Goal: Task Accomplishment & Management: Use online tool/utility

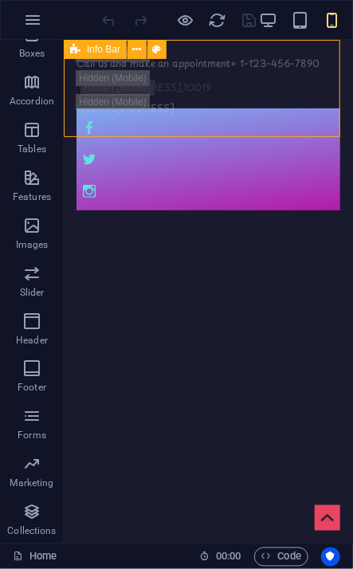
click at [96, 46] on span "Info Bar" at bounding box center [103, 50] width 33 height 10
click at [136, 41] on icon at bounding box center [137, 49] width 9 height 17
click at [73, 46] on icon at bounding box center [75, 49] width 10 height 19
click at [138, 49] on icon at bounding box center [137, 49] width 9 height 17
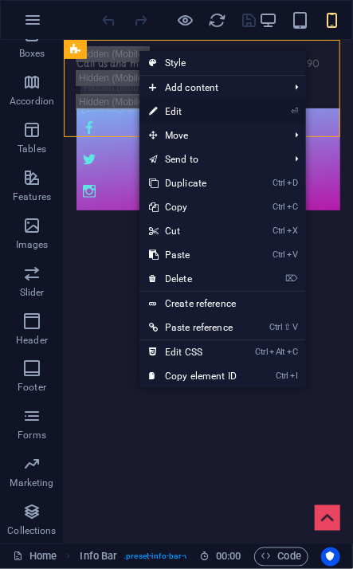
click at [200, 112] on link "⏎ Edit" at bounding box center [193, 112] width 107 height 24
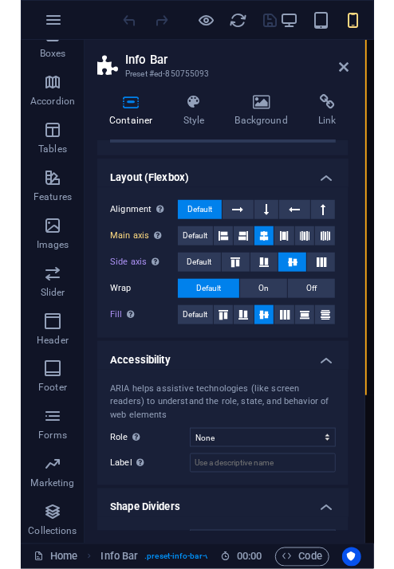
scroll to position [226, 0]
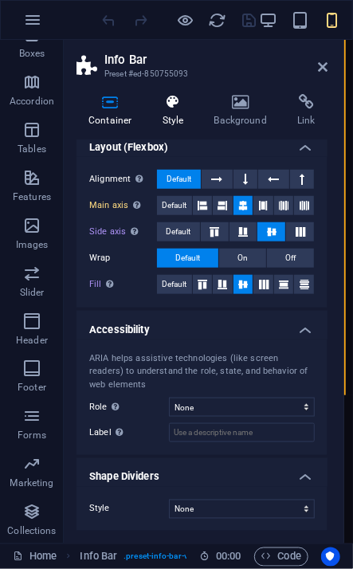
click at [183, 112] on h4 "Style" at bounding box center [177, 110] width 52 height 33
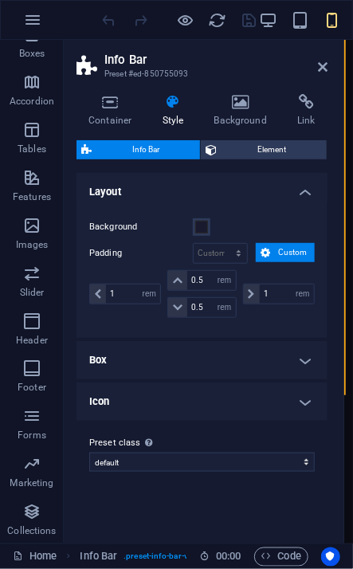
click at [283, 393] on h4 "Icon" at bounding box center [202, 402] width 251 height 38
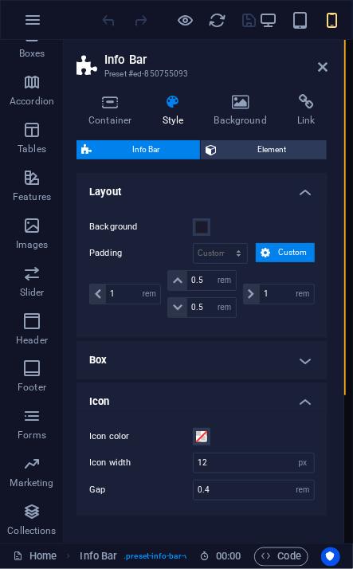
click at [283, 360] on h4 "Box" at bounding box center [202, 360] width 251 height 38
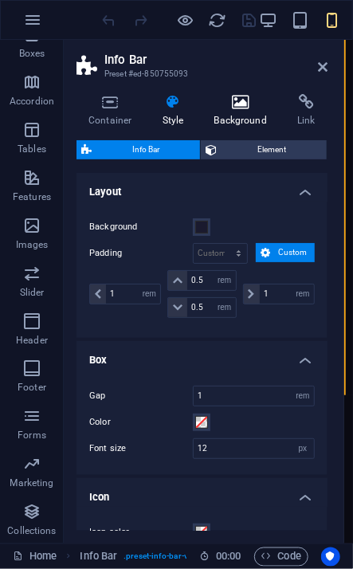
click at [237, 102] on icon at bounding box center [241, 102] width 77 height 16
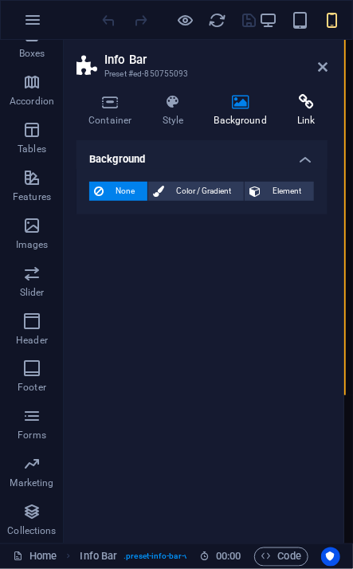
click at [300, 104] on icon at bounding box center [306, 102] width 42 height 16
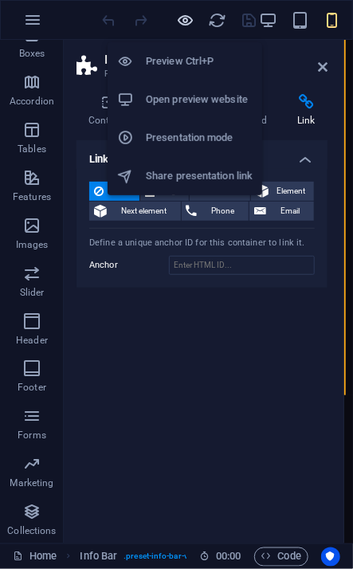
click at [181, 12] on icon "button" at bounding box center [186, 20] width 18 height 18
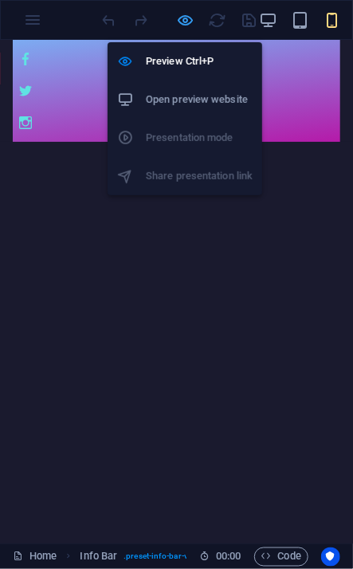
click at [187, 19] on icon "button" at bounding box center [186, 20] width 18 height 18
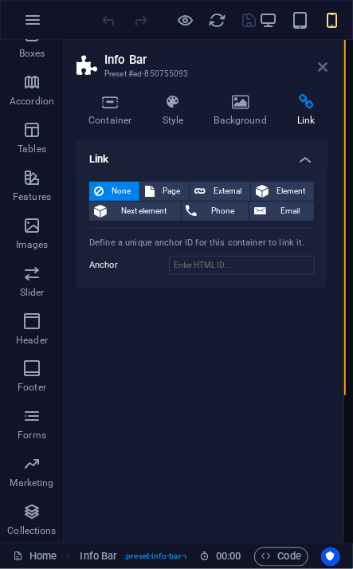
click at [318, 62] on icon at bounding box center [323, 67] width 10 height 13
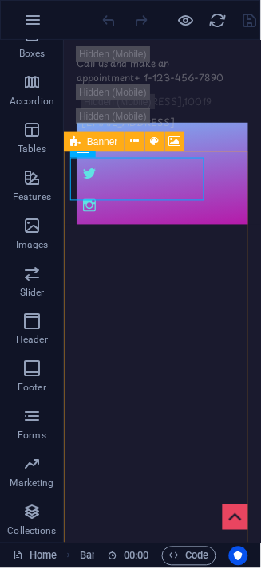
click at [77, 140] on icon at bounding box center [75, 141] width 10 height 19
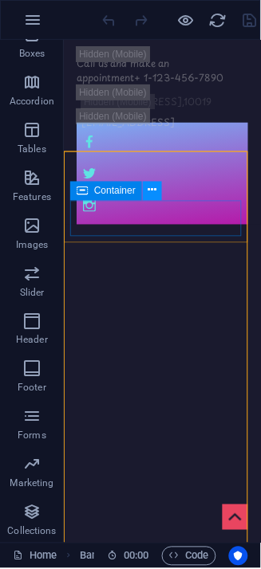
click at [151, 194] on icon at bounding box center [152, 191] width 9 height 17
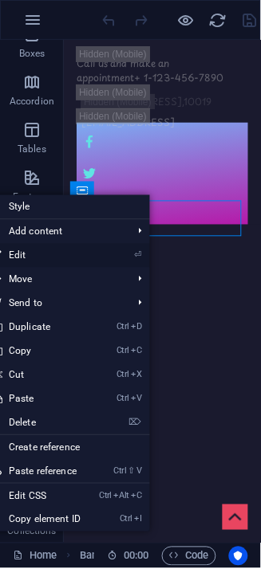
click at [132, 253] on li "⏎ Edit" at bounding box center [66, 256] width 167 height 24
click at [18, 254] on link "⏎ Edit" at bounding box center [36, 256] width 107 height 24
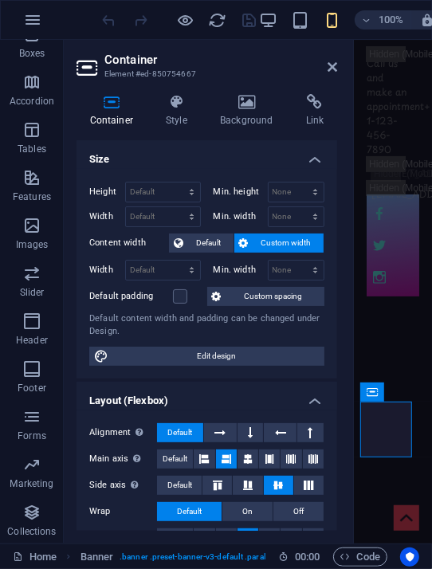
drag, startPoint x: 343, startPoint y: 260, endPoint x: 160, endPoint y: 247, distance: 183.0
click at [176, 250] on aside "Container Element #ed-850754667 Container Style Background Link Size Height Def…" at bounding box center [209, 292] width 290 height 504
drag, startPoint x: 352, startPoint y: 86, endPoint x: 292, endPoint y: 82, distance: 60.7
click at [301, 85] on aside "Container Element #ed-850754667 Container Style Background Link Size Height Def…" at bounding box center [209, 292] width 290 height 504
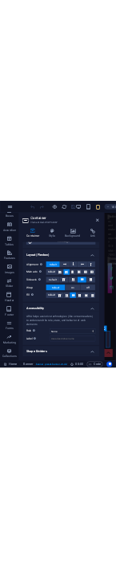
scroll to position [241, 0]
